Goal: Information Seeking & Learning: Learn about a topic

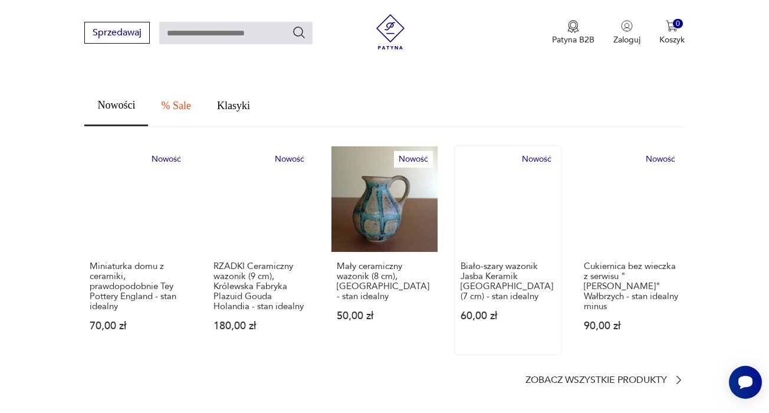
scroll to position [663, 0]
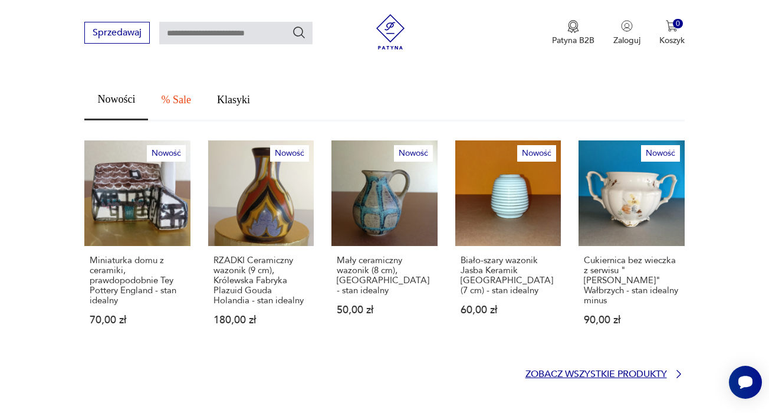
click at [590, 370] on p "Zobacz wszystkie produkty" at bounding box center [596, 374] width 142 height 8
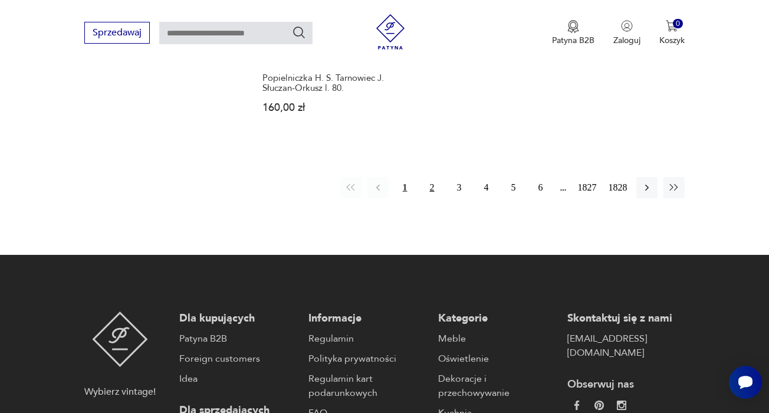
click at [425, 198] on button "2" at bounding box center [432, 187] width 21 height 21
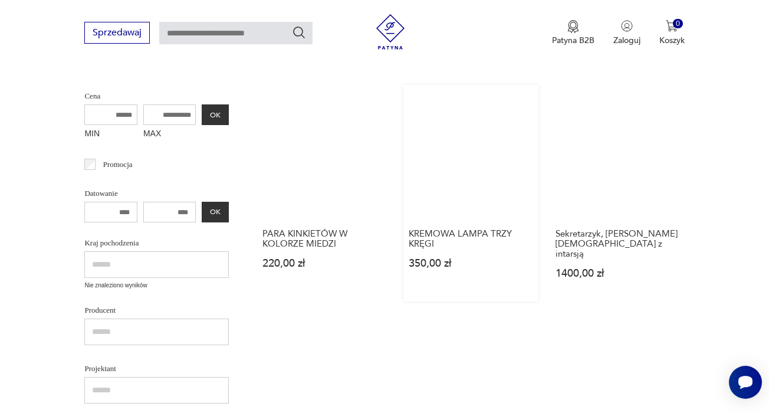
scroll to position [385, 1]
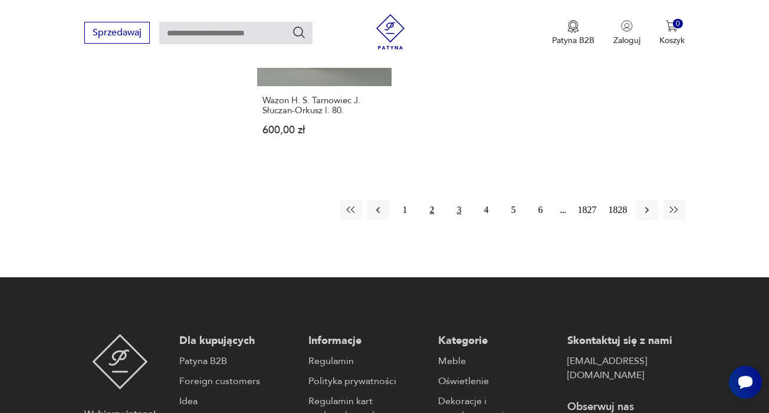
click at [453, 221] on button "3" at bounding box center [459, 209] width 21 height 21
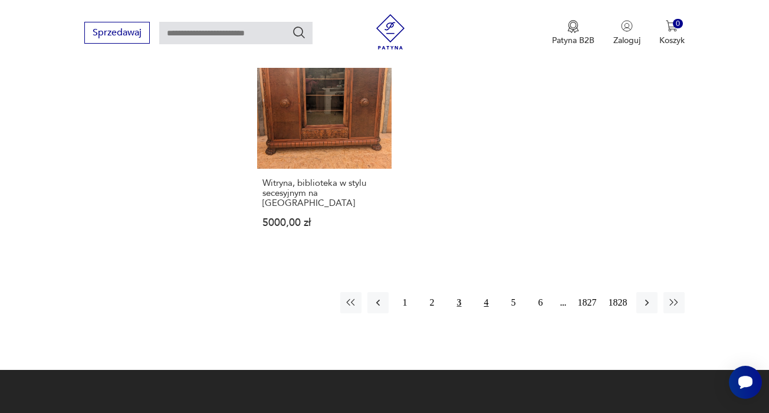
click at [482, 313] on button "4" at bounding box center [486, 302] width 21 height 21
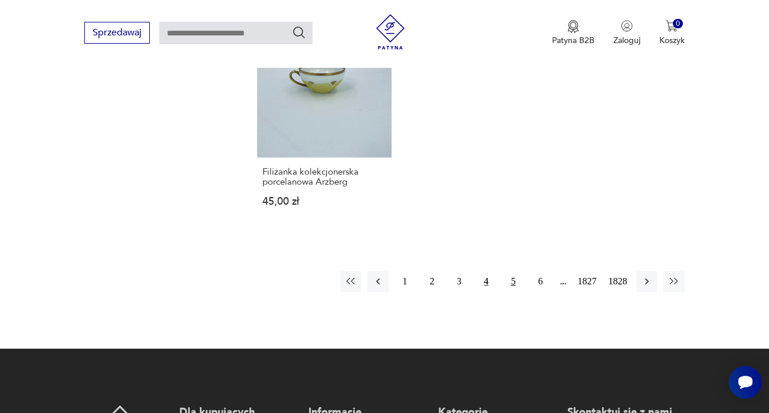
click at [507, 292] on button "5" at bounding box center [513, 281] width 21 height 21
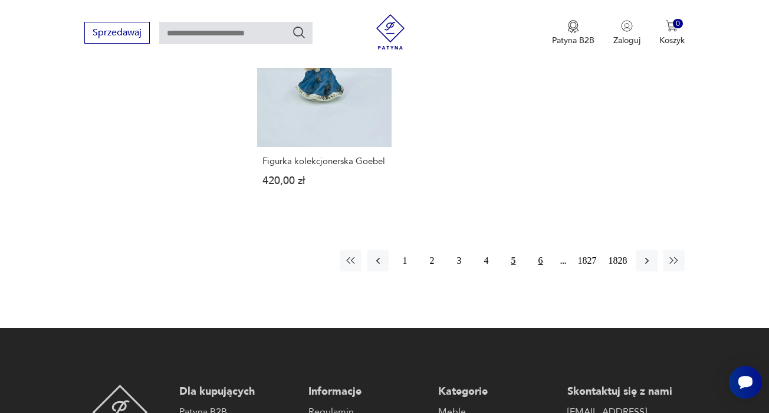
click at [536, 271] on button "6" at bounding box center [540, 260] width 21 height 21
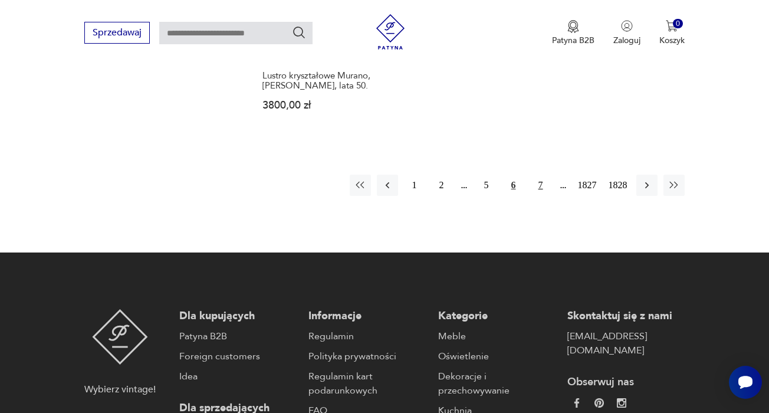
click at [537, 196] on button "7" at bounding box center [540, 185] width 21 height 21
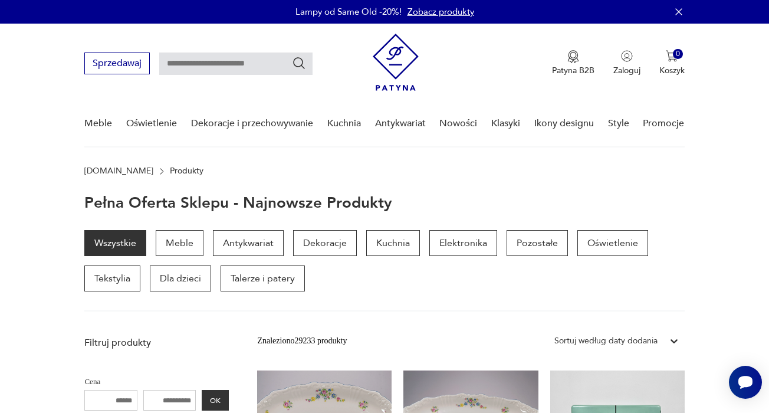
click at [217, 64] on input "text" at bounding box center [235, 63] width 153 height 22
type input "*"
type input "******"
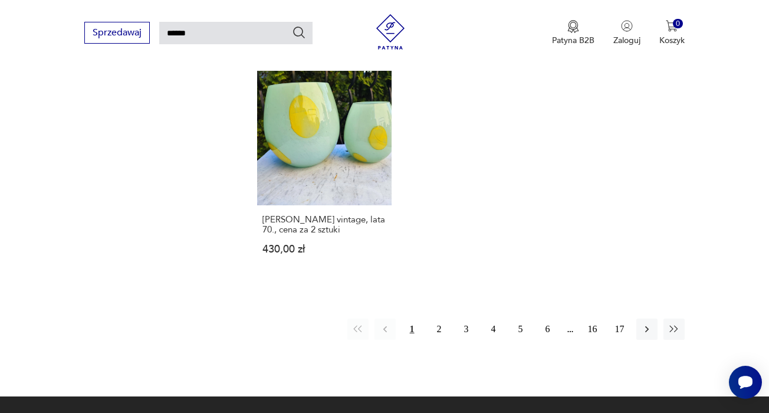
scroll to position [1409, 0]
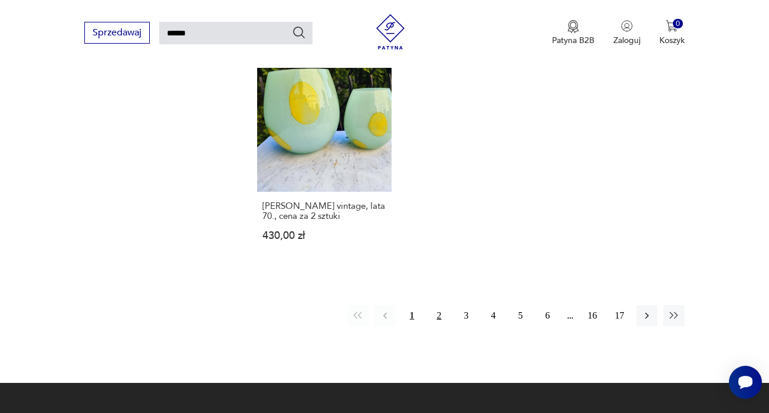
click at [438, 326] on button "2" at bounding box center [439, 315] width 21 height 21
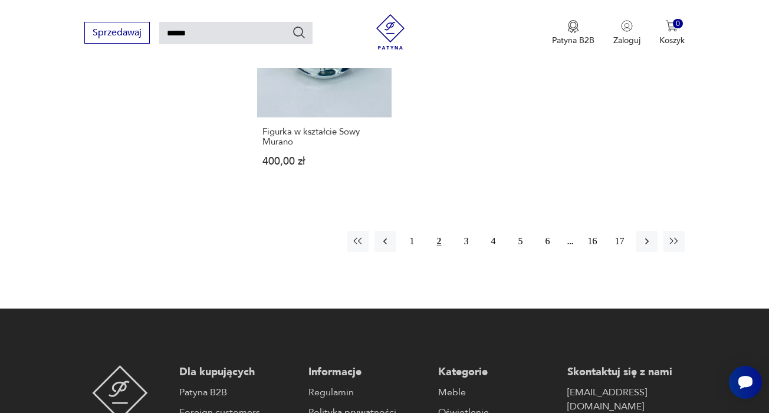
scroll to position [1412, 0]
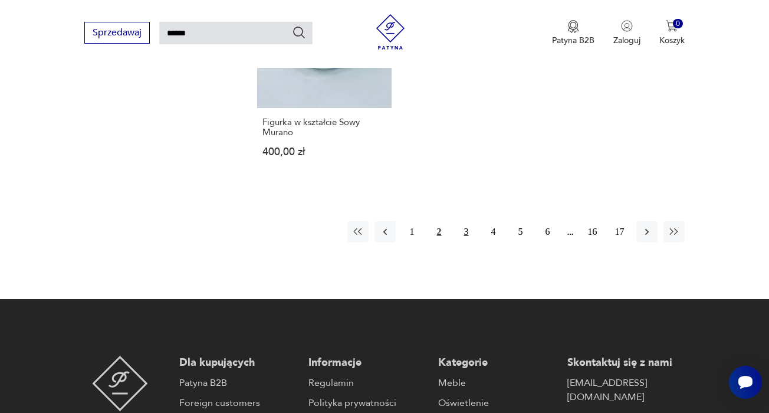
click at [467, 242] on button "3" at bounding box center [466, 231] width 21 height 21
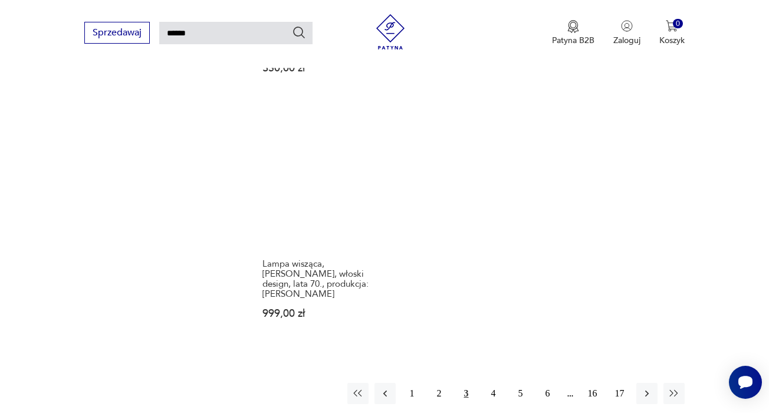
scroll to position [1422, 0]
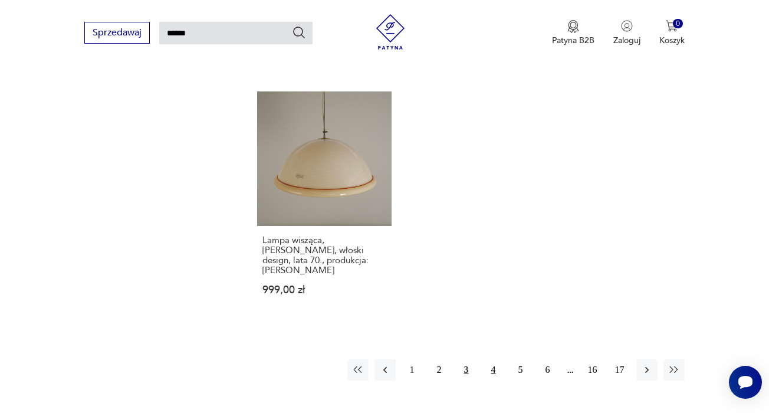
click at [494, 359] on button "4" at bounding box center [493, 369] width 21 height 21
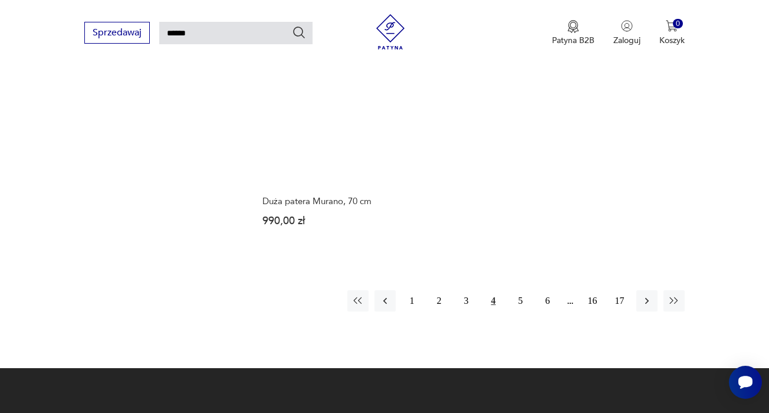
scroll to position [1397, 0]
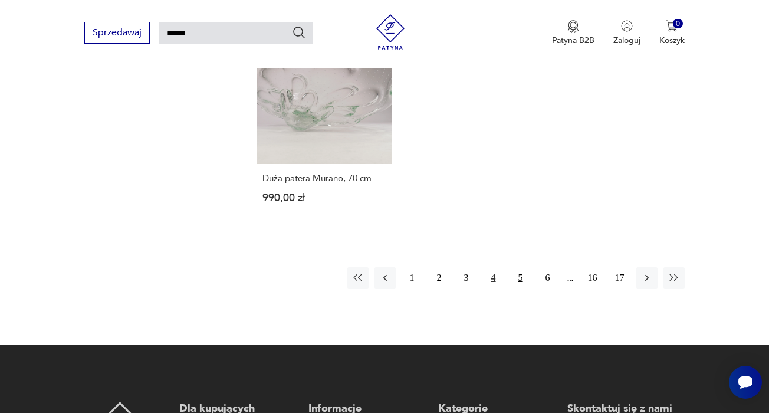
click at [520, 288] on button "5" at bounding box center [520, 277] width 21 height 21
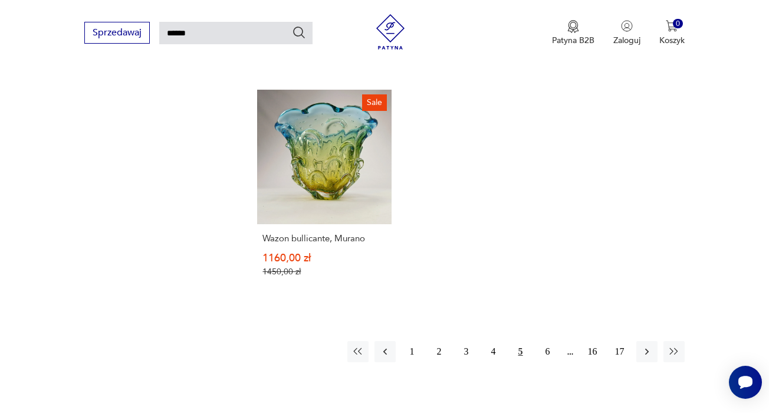
scroll to position [1396, 1]
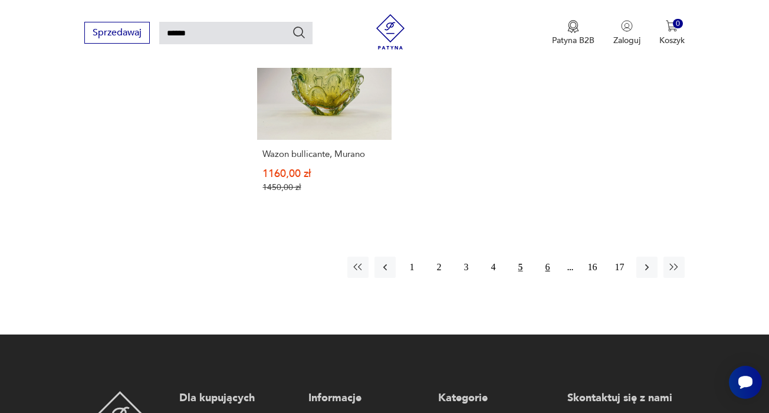
click at [547, 278] on button "6" at bounding box center [547, 267] width 21 height 21
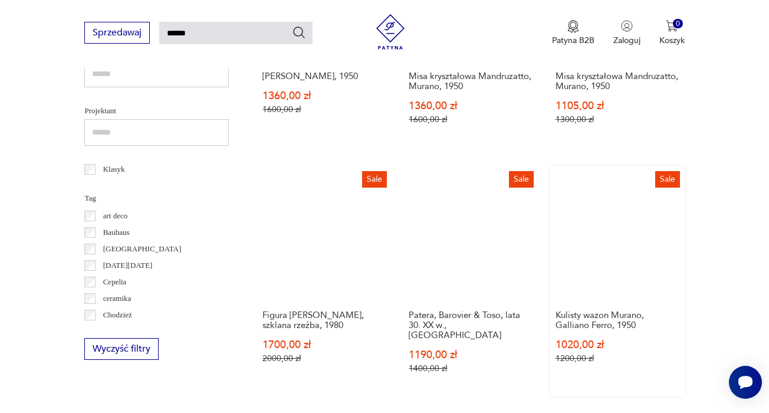
scroll to position [594, 1]
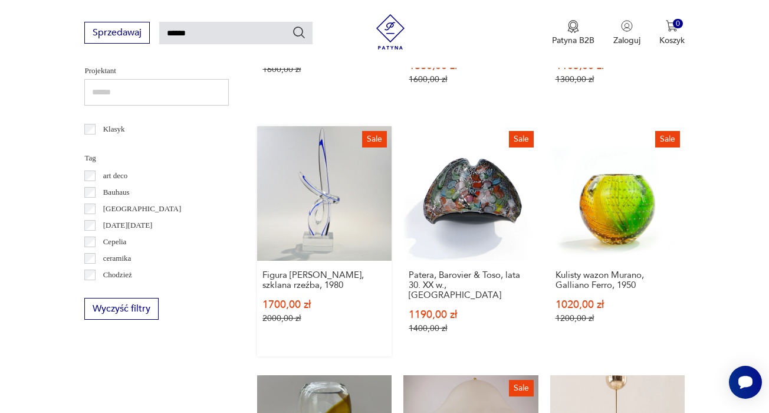
click at [304, 262] on link "Sale Figura [PERSON_NAME], szklana rzeźba, 1980 1700,00 zł 2000,00 zł" at bounding box center [324, 241] width 134 height 230
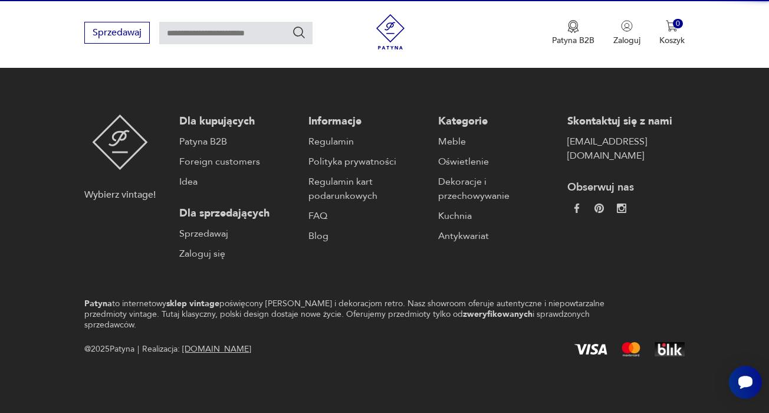
scroll to position [554, 0]
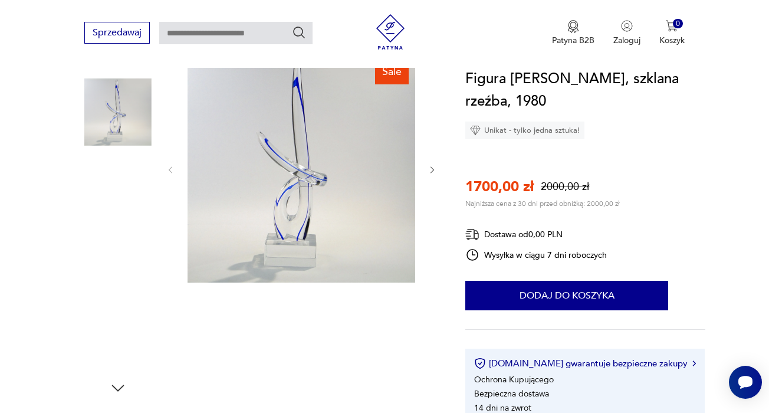
click at [130, 205] on img at bounding box center [117, 187] width 67 height 67
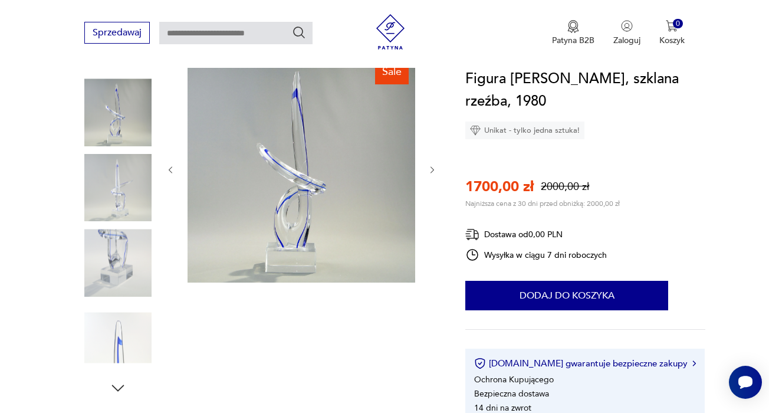
click at [122, 260] on img at bounding box center [117, 262] width 67 height 67
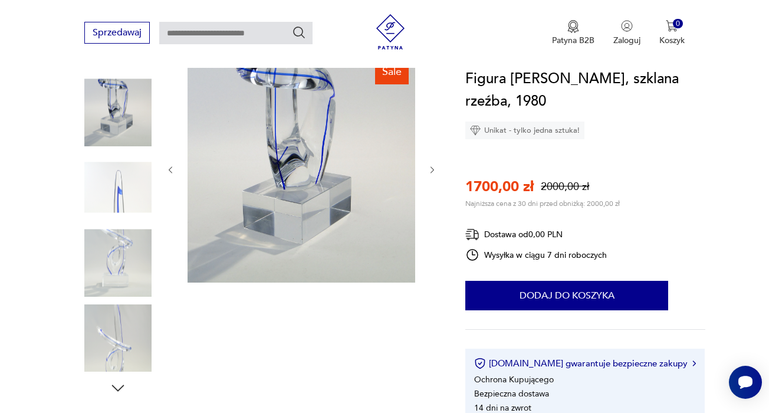
click at [115, 333] on img at bounding box center [117, 337] width 67 height 67
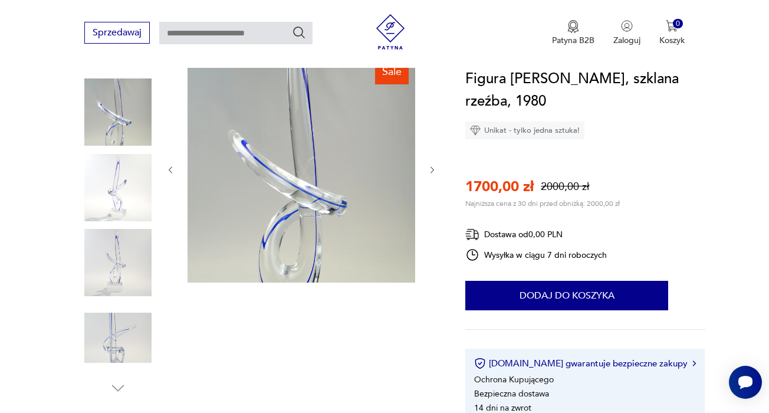
type input "******"
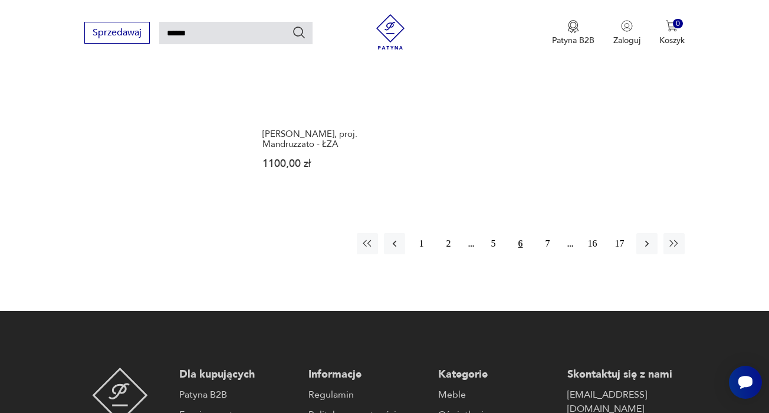
scroll to position [1522, 0]
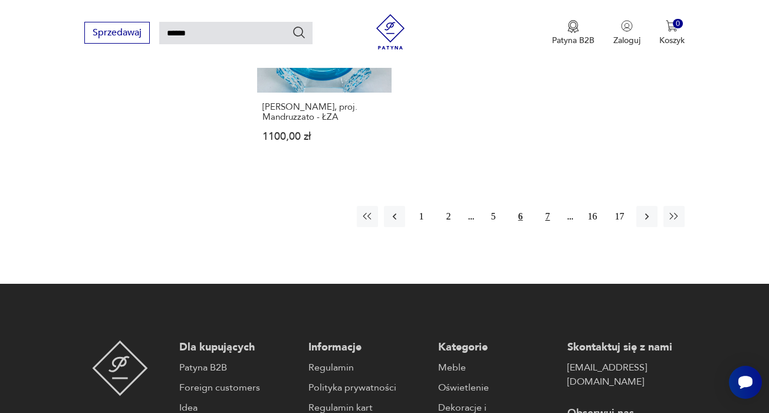
click at [549, 227] on button "7" at bounding box center [547, 216] width 21 height 21
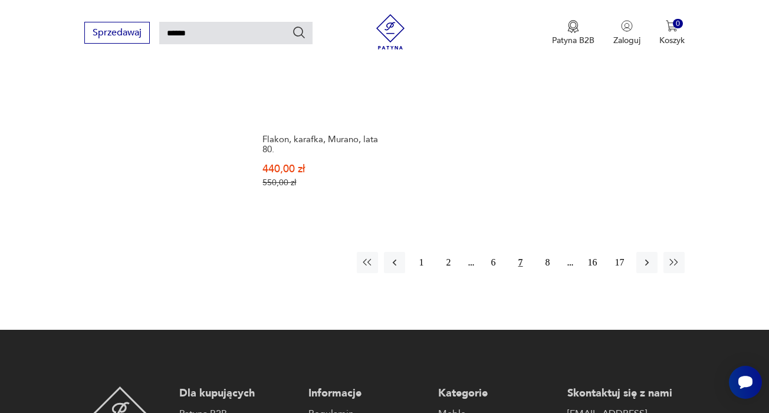
scroll to position [1486, 0]
click at [548, 273] on button "8" at bounding box center [547, 262] width 21 height 21
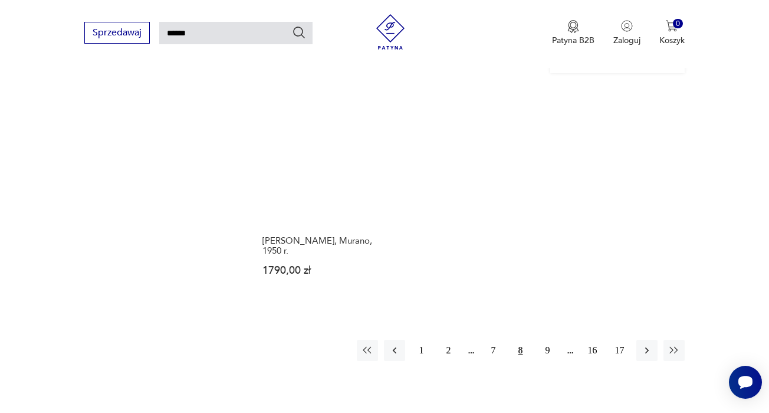
scroll to position [1372, 0]
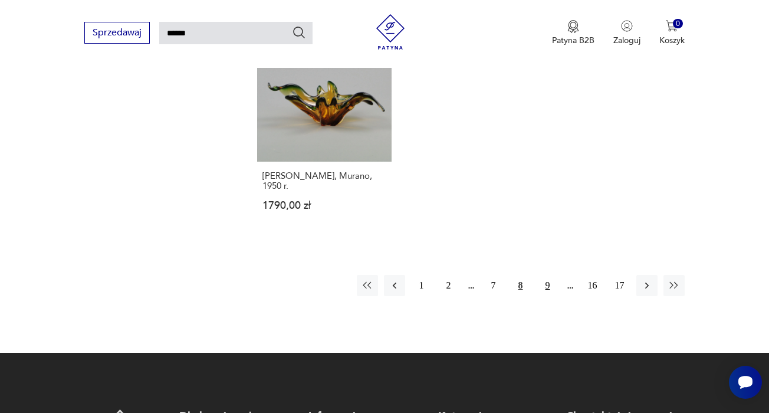
click at [548, 296] on button "9" at bounding box center [547, 285] width 21 height 21
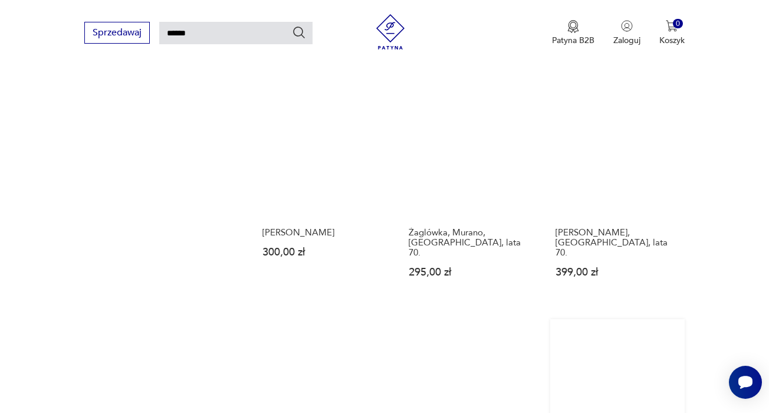
scroll to position [895, 0]
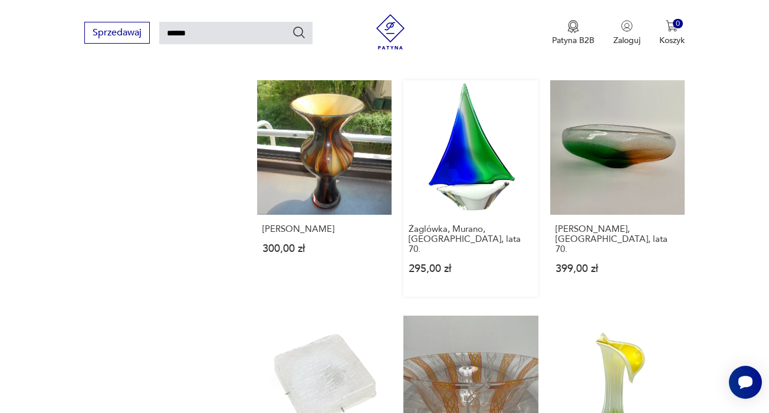
click at [462, 196] on link "Żaglówka, Murano, [GEOGRAPHIC_DATA], lata 70. 295,00 zł" at bounding box center [470, 188] width 134 height 216
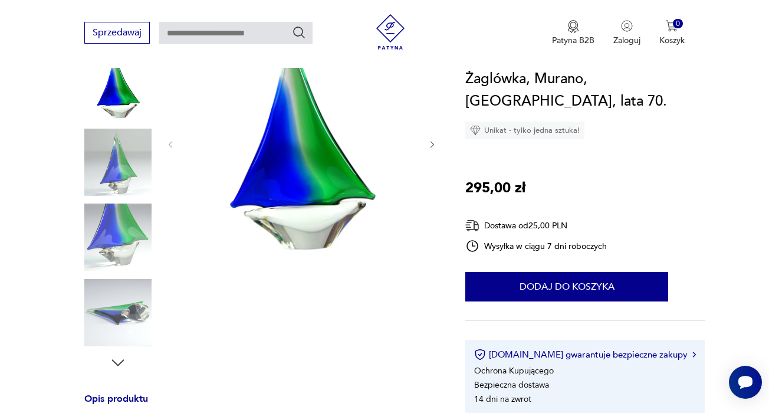
scroll to position [166, 0]
type input "******"
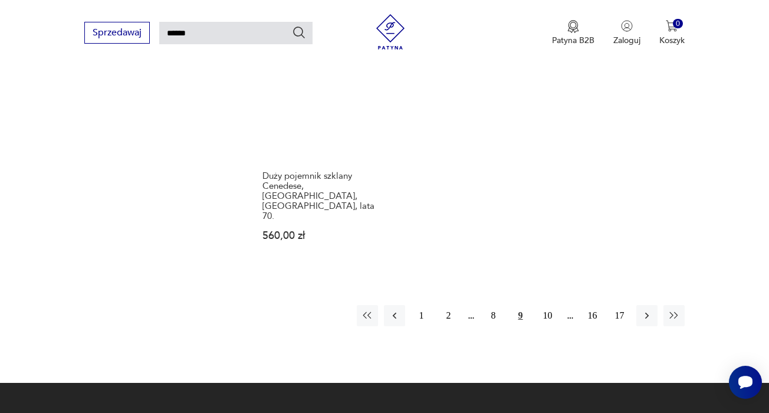
scroll to position [1410, 0]
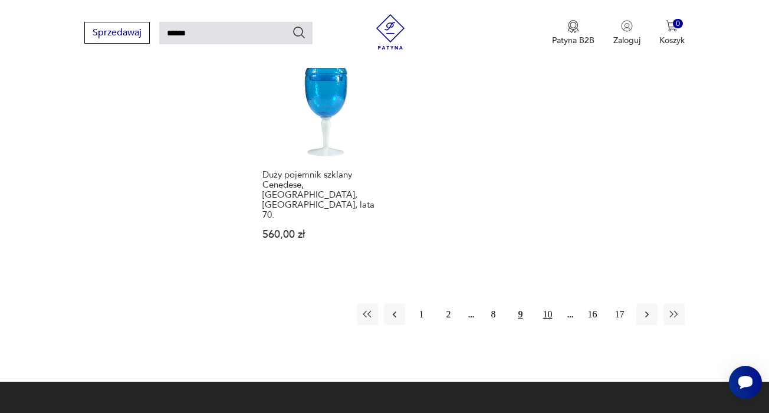
click at [548, 304] on button "10" at bounding box center [547, 314] width 21 height 21
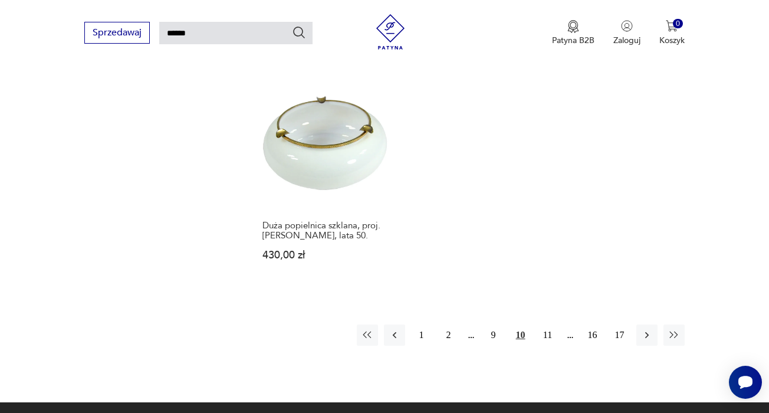
scroll to position [1527, 0]
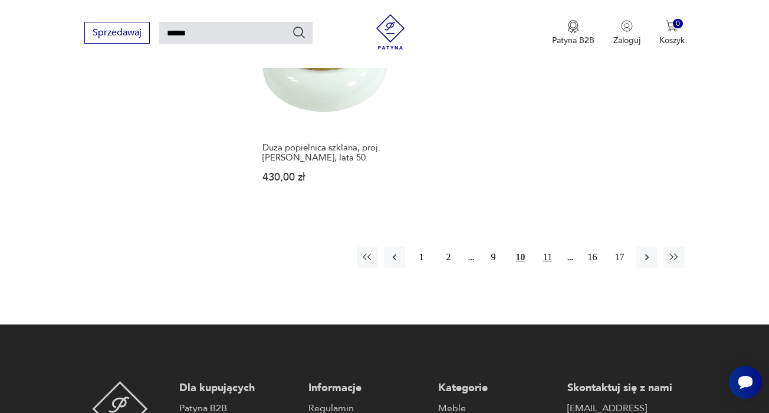
click at [550, 247] on button "11" at bounding box center [547, 257] width 21 height 21
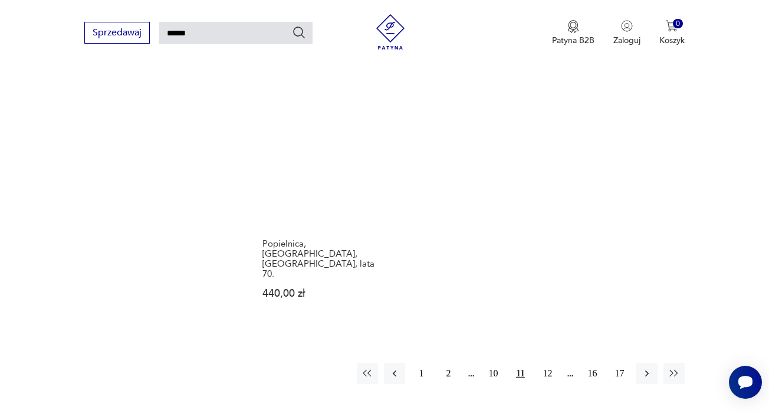
scroll to position [1427, 0]
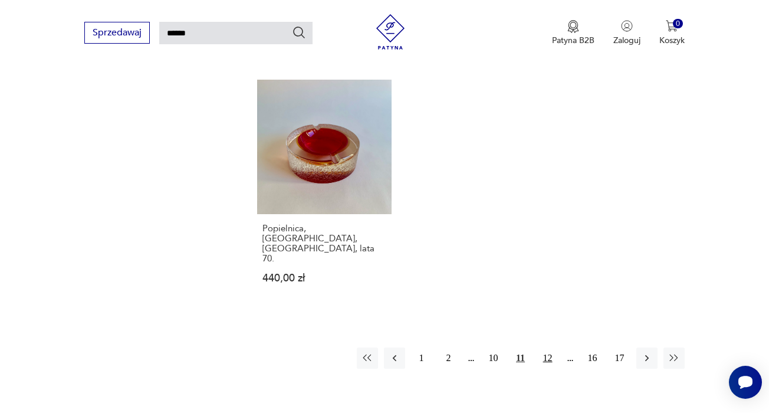
click at [548, 347] on button "12" at bounding box center [547, 357] width 21 height 21
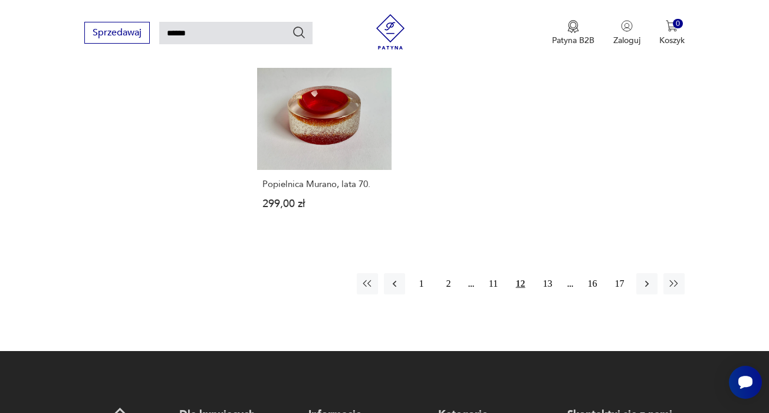
scroll to position [1468, 0]
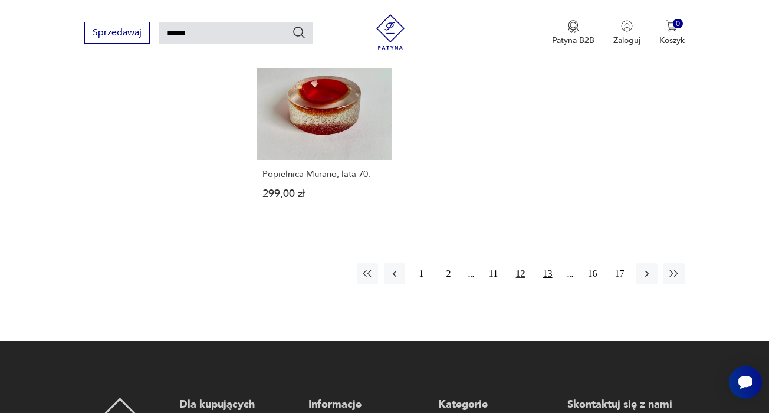
click at [551, 284] on button "13" at bounding box center [547, 273] width 21 height 21
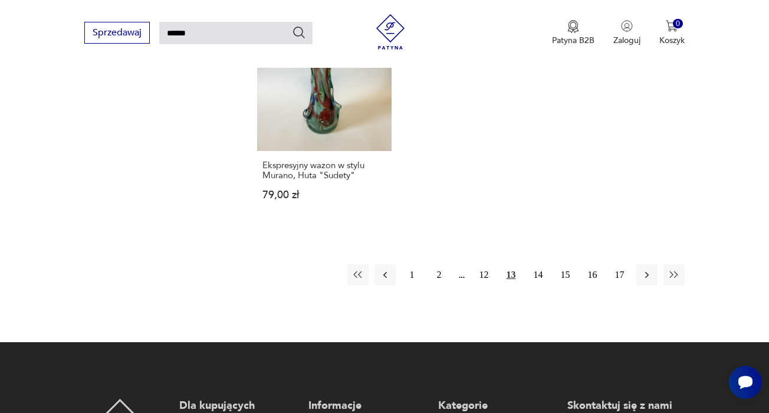
scroll to position [1434, 0]
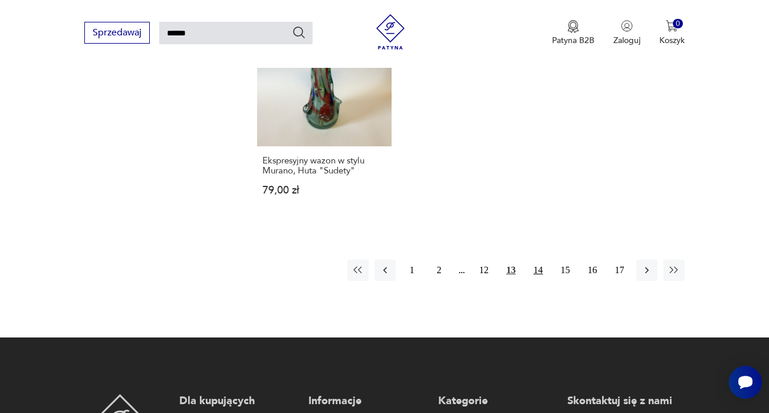
click at [536, 265] on button "14" at bounding box center [538, 269] width 21 height 21
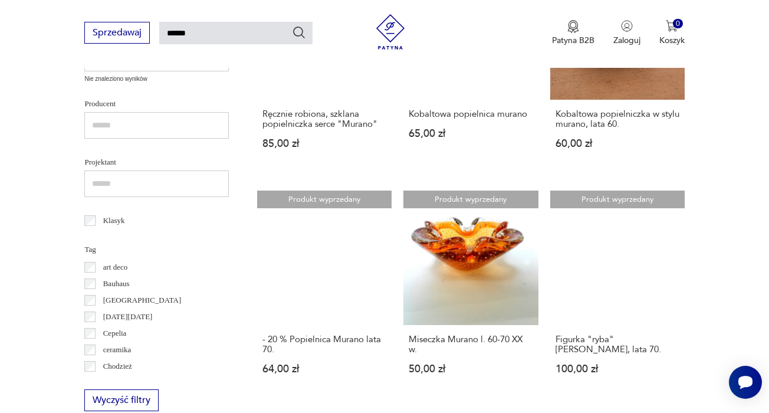
scroll to position [529, 1]
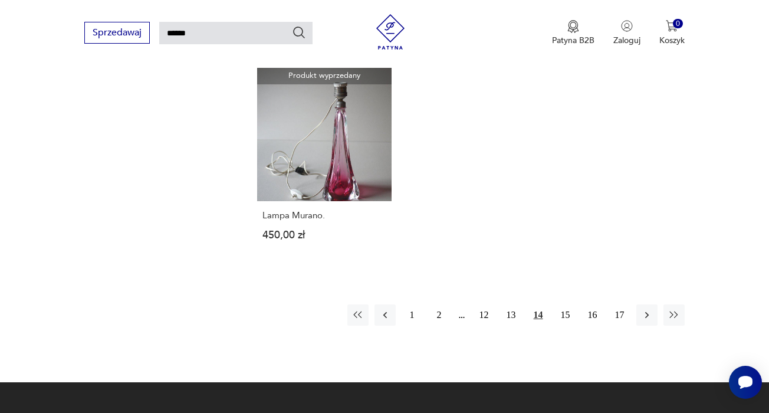
click at [568, 326] on button "15" at bounding box center [565, 314] width 21 height 21
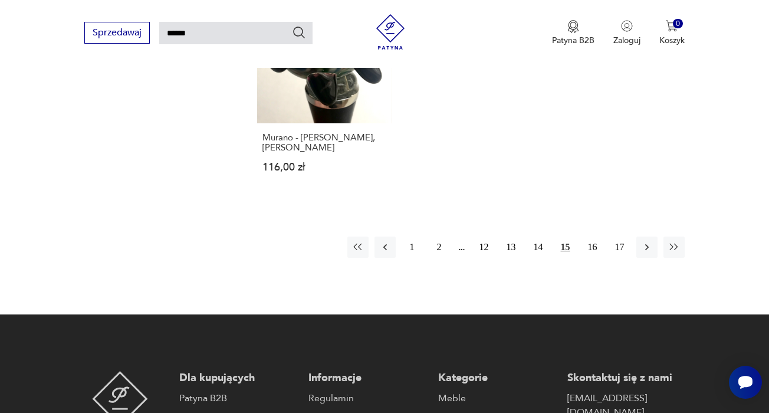
scroll to position [1510, 0]
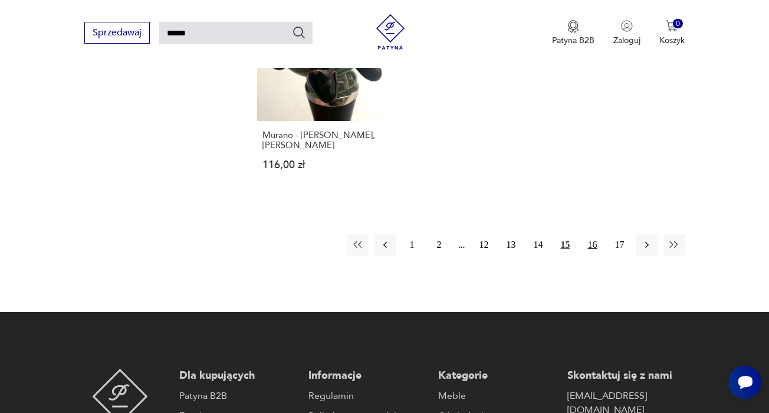
click at [593, 234] on button "16" at bounding box center [592, 244] width 21 height 21
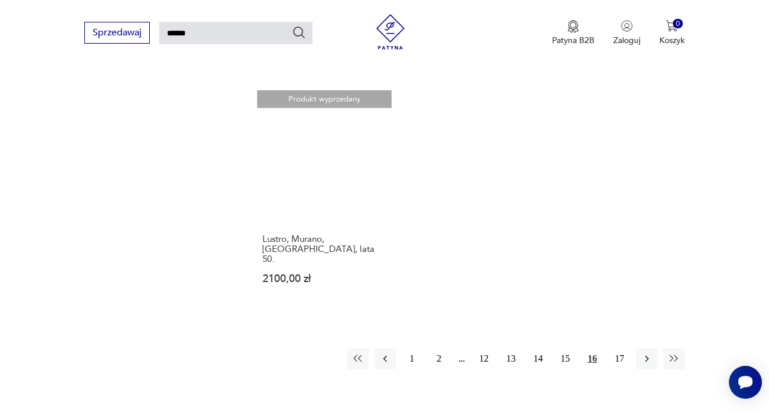
scroll to position [1453, 0]
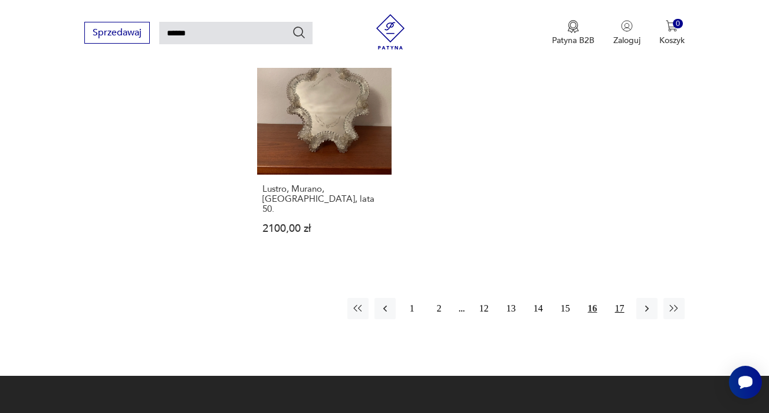
click at [619, 307] on button "17" at bounding box center [619, 308] width 21 height 21
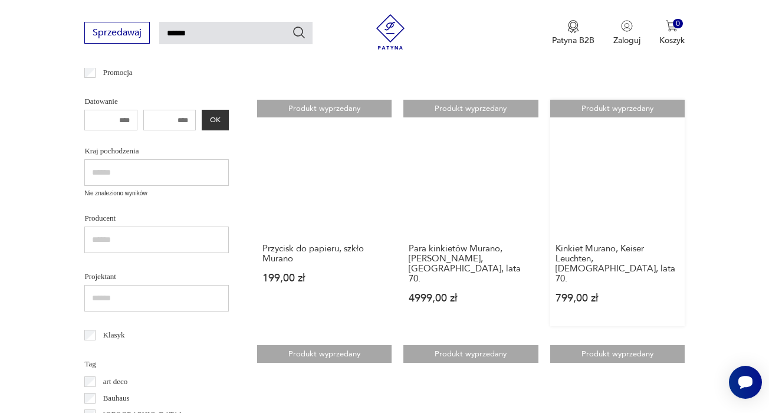
scroll to position [421, 1]
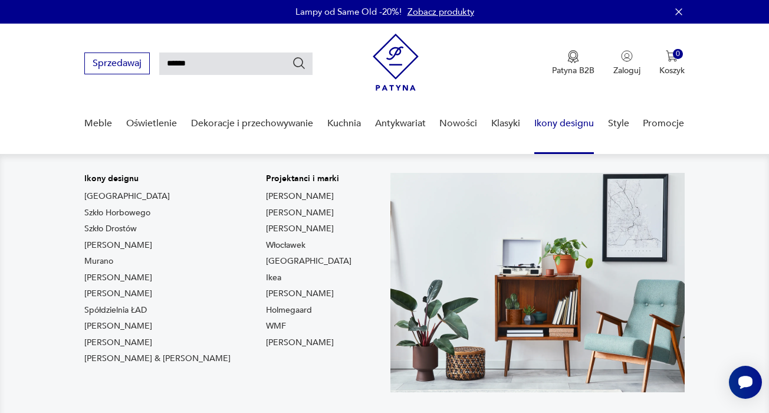
click at [550, 121] on link "Ikony designu" at bounding box center [564, 123] width 60 height 45
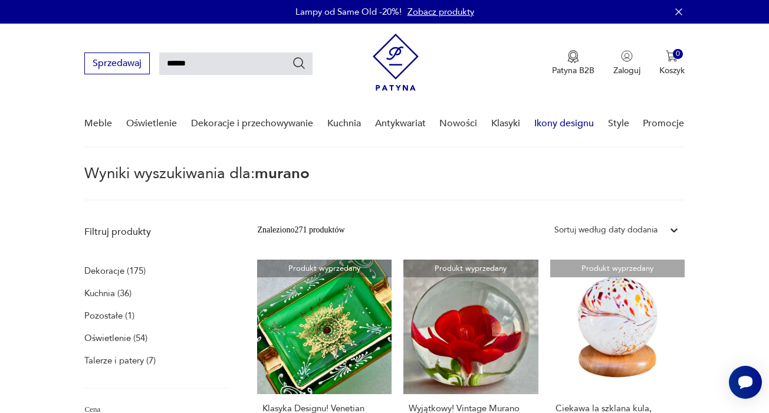
scroll to position [0, 0]
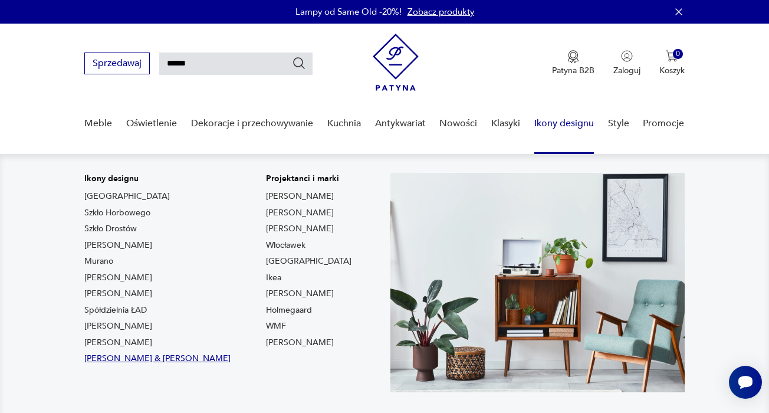
click at [154, 359] on link "[PERSON_NAME] & [PERSON_NAME]" at bounding box center [157, 359] width 146 height 12
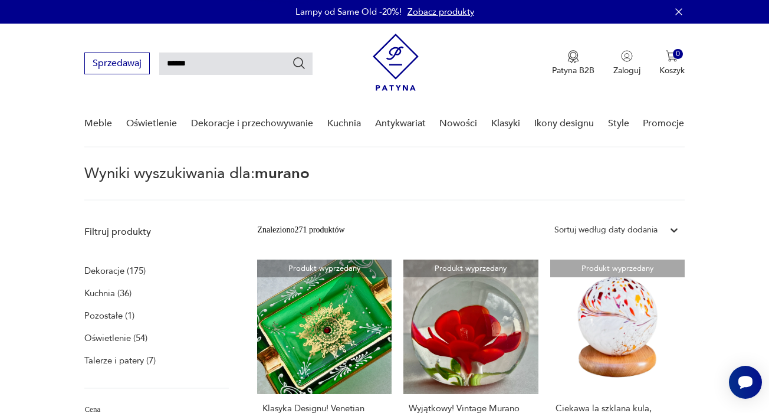
type input "*****"
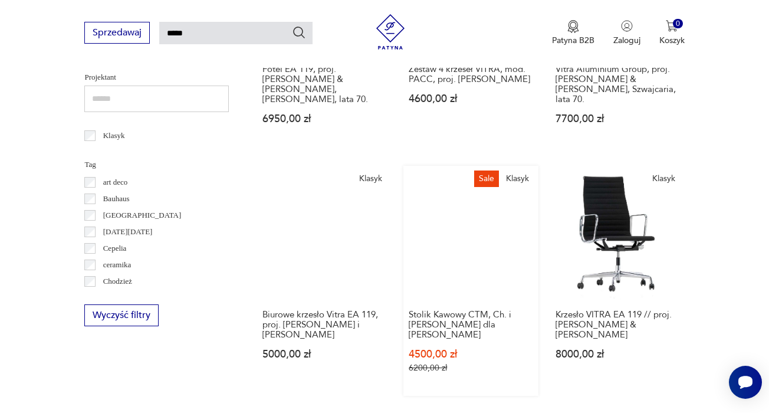
scroll to position [606, 0]
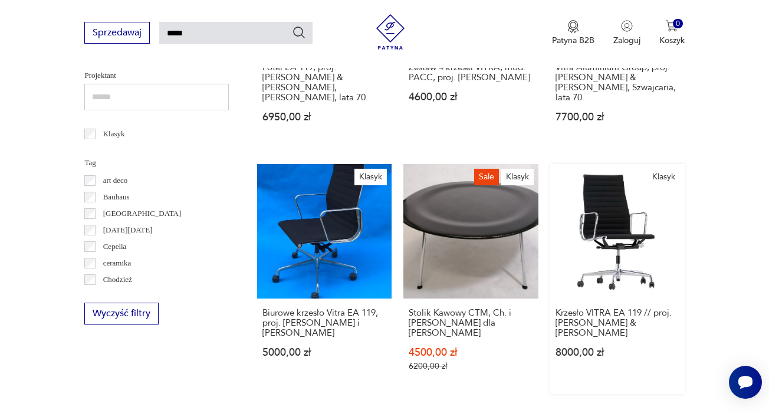
click at [587, 259] on link "Klasyk Krzesło VITRA EA 119 // proj. [PERSON_NAME] & [PERSON_NAME] 8000,00 zł" at bounding box center [617, 279] width 134 height 230
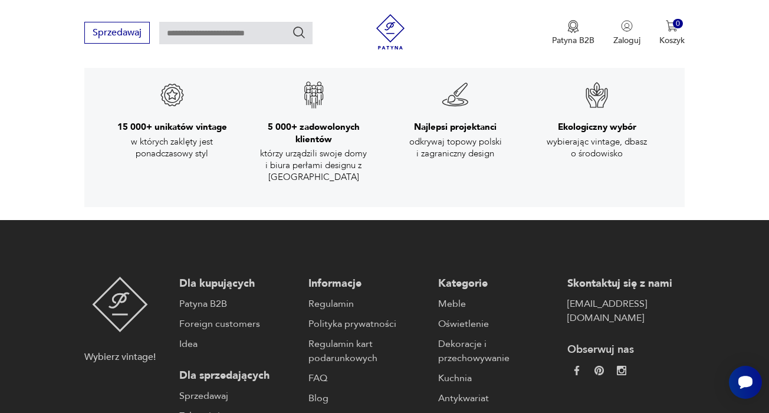
scroll to position [1660, 0]
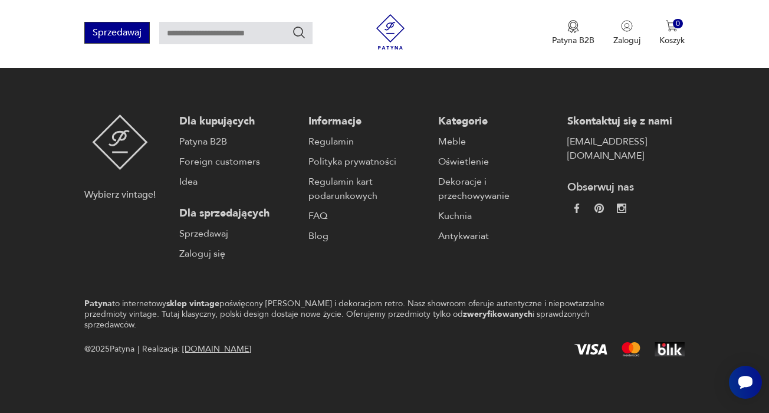
type input "*****"
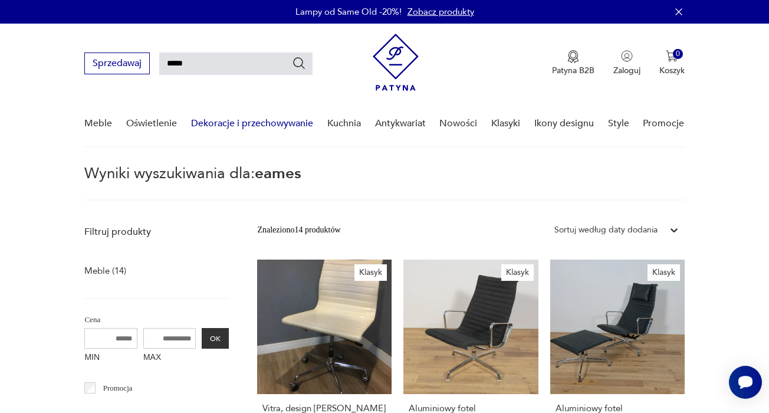
type input "******"
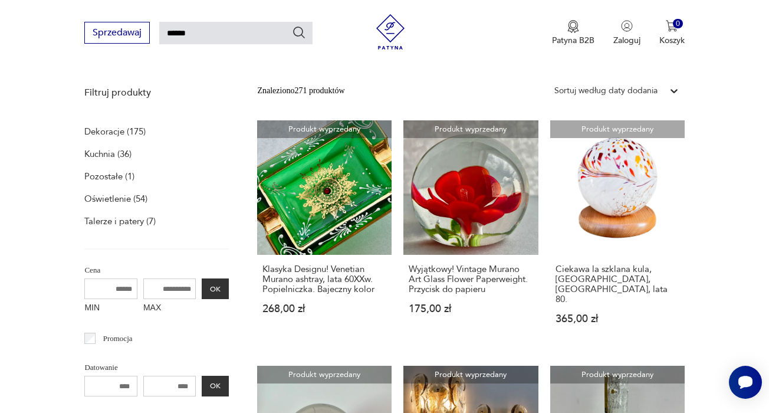
scroll to position [199, 0]
